Goal: Information Seeking & Learning: Check status

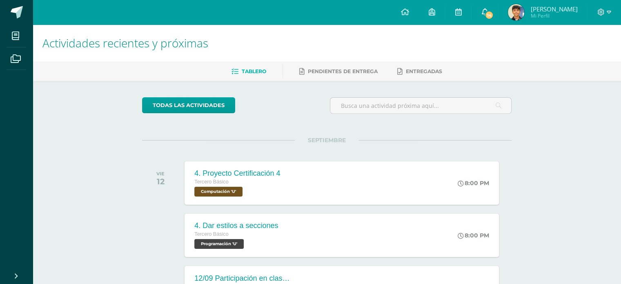
click at [488, 10] on icon at bounding box center [484, 11] width 7 height 7
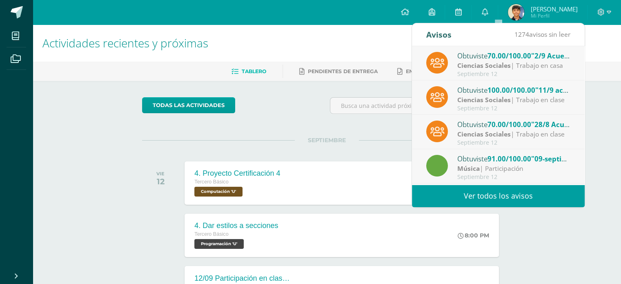
click at [510, 201] on link "Ver todos los avisos" at bounding box center [498, 195] width 173 height 22
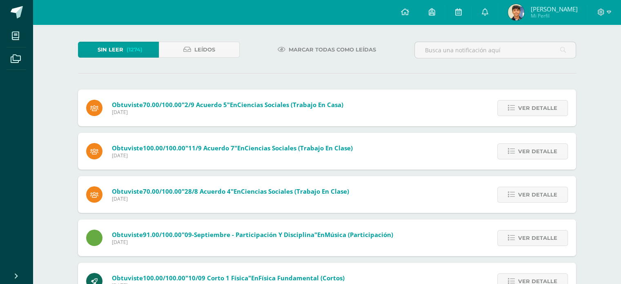
scroll to position [26, 0]
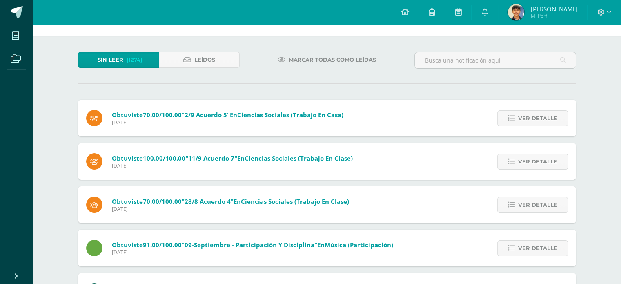
click at [565, 11] on span "[PERSON_NAME]" at bounding box center [553, 9] width 47 height 8
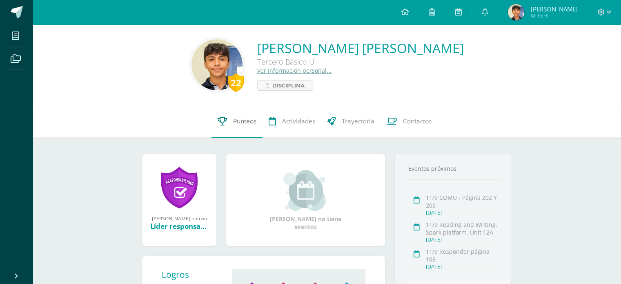
click at [247, 125] on span "Punteos" at bounding box center [244, 121] width 23 height 9
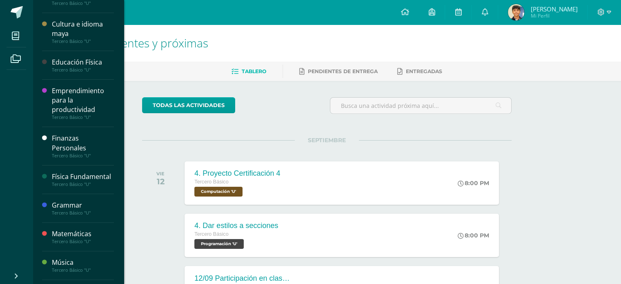
scroll to position [204, 0]
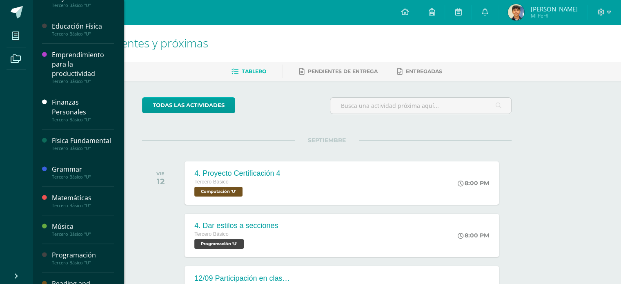
click at [67, 173] on div "Grammar" at bounding box center [83, 168] width 62 height 9
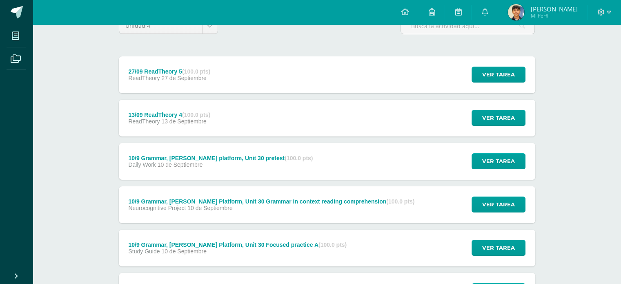
scroll to position [82, 0]
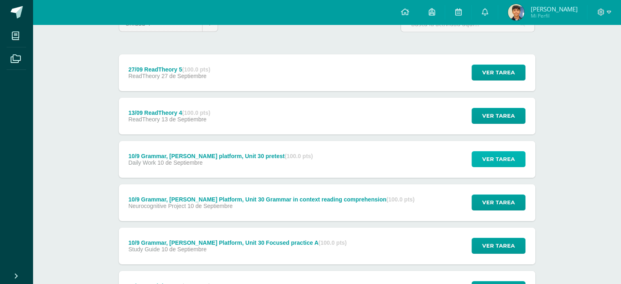
click at [505, 156] on span "Ver tarea" at bounding box center [498, 158] width 33 height 15
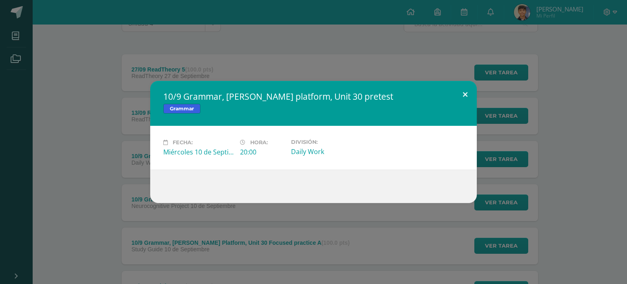
click at [465, 95] on button at bounding box center [464, 95] width 23 height 28
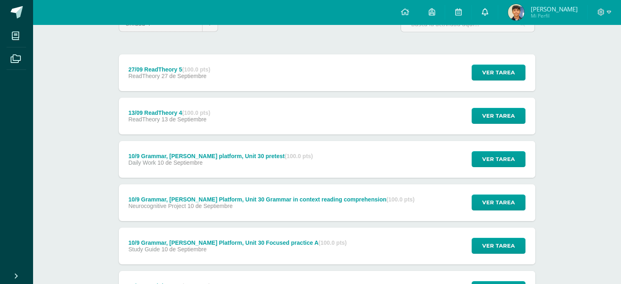
click at [495, 18] on link at bounding box center [484, 12] width 26 height 24
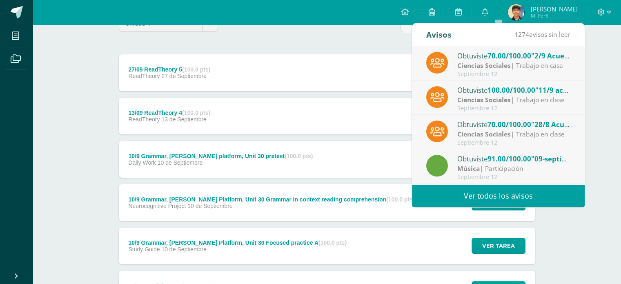
click at [491, 195] on link "Ver todos los avisos" at bounding box center [498, 195] width 173 height 22
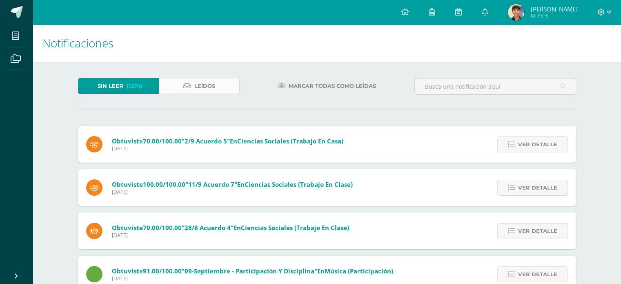
click at [213, 93] on span "Leídos" at bounding box center [204, 85] width 21 height 15
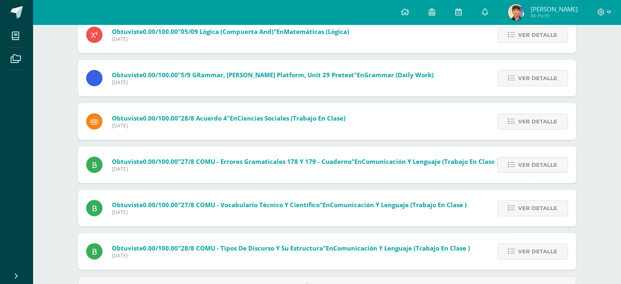
scroll to position [286, 0]
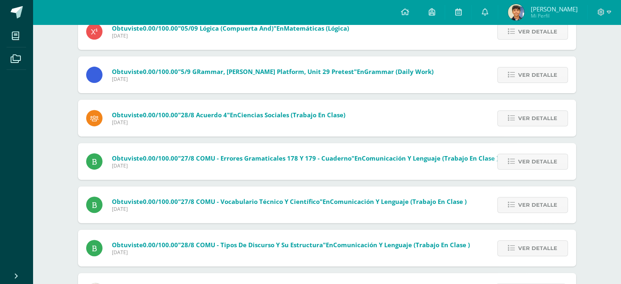
click at [408, 64] on div "Obtuviste 0.00/100.00 "5/9 [PERSON_NAME], [PERSON_NAME] Platform, unit 29 prete…" at bounding box center [260, 74] width 364 height 37
click at [508, 76] on link "Ver detalle" at bounding box center [532, 75] width 71 height 16
